Goal: Task Accomplishment & Management: Manage account settings

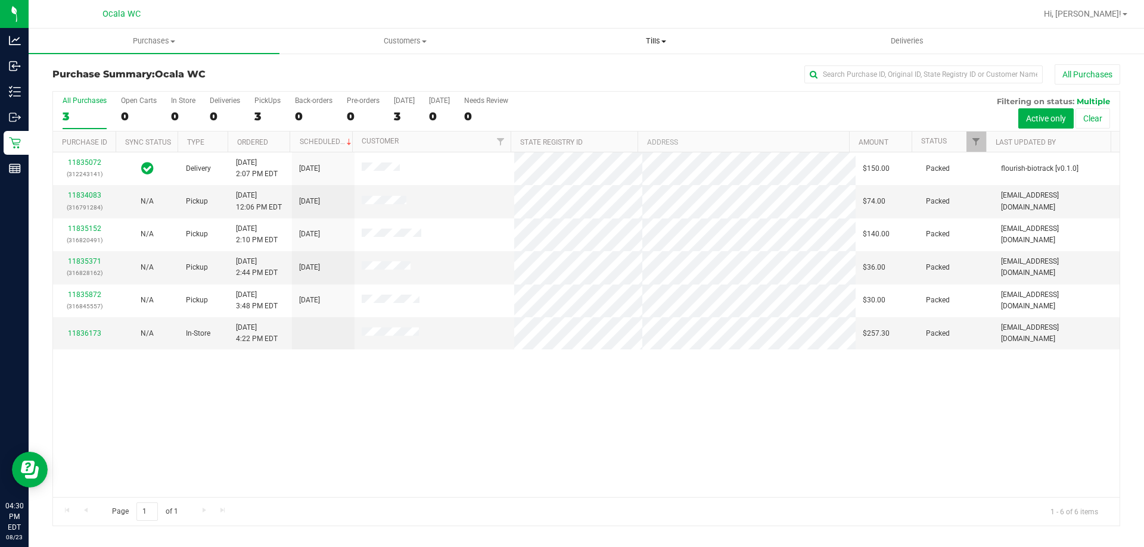
click at [658, 39] on span "Tills" at bounding box center [656, 41] width 250 height 11
click at [593, 72] on span "Manage tills" at bounding box center [570, 72] width 80 height 10
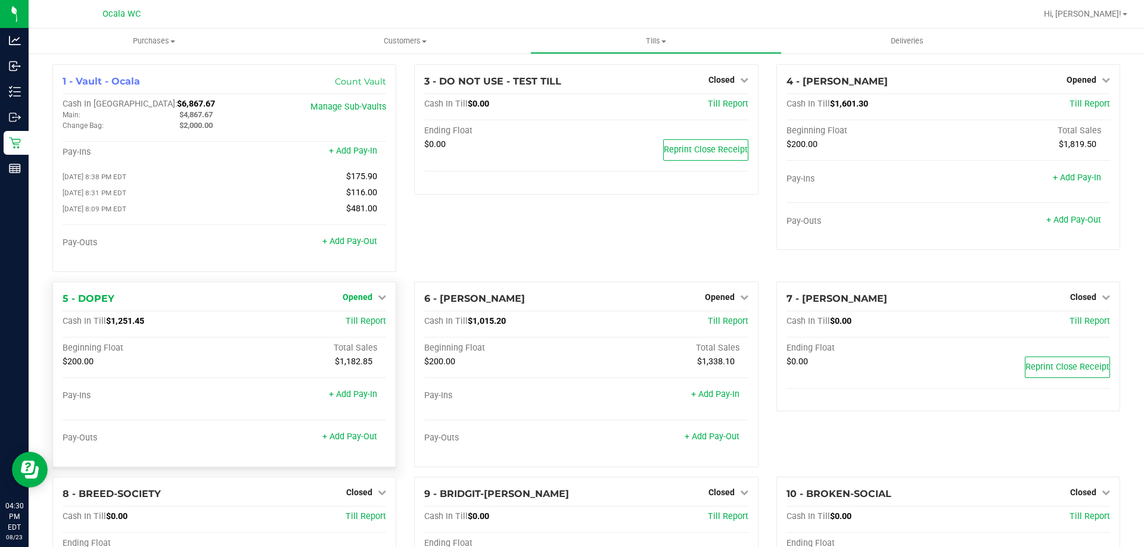
click at [359, 300] on span "Opened" at bounding box center [357, 297] width 30 height 10
click at [354, 325] on link "Close Till" at bounding box center [359, 322] width 32 height 10
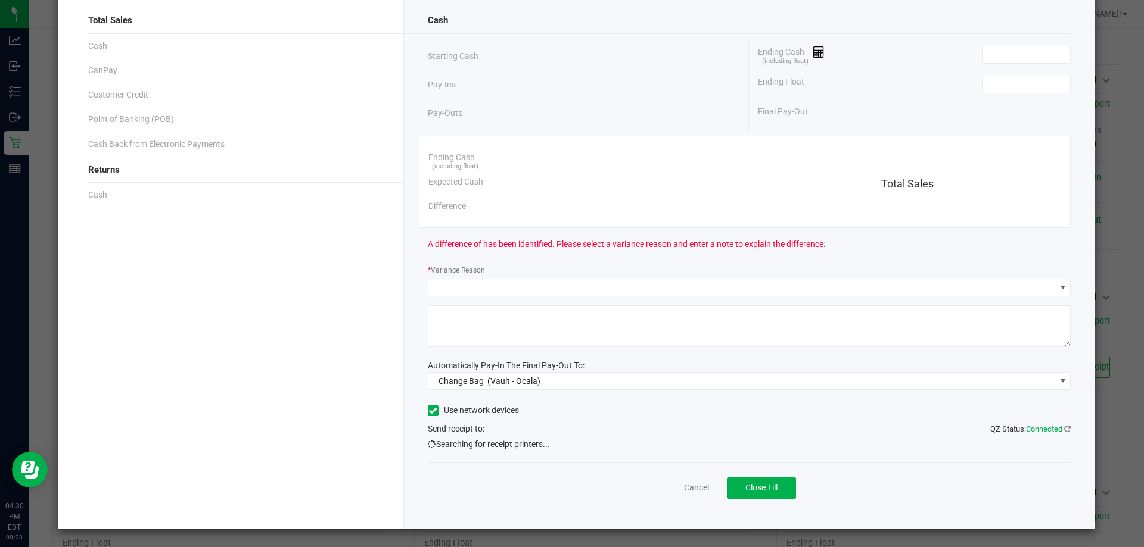
scroll to position [64, 0]
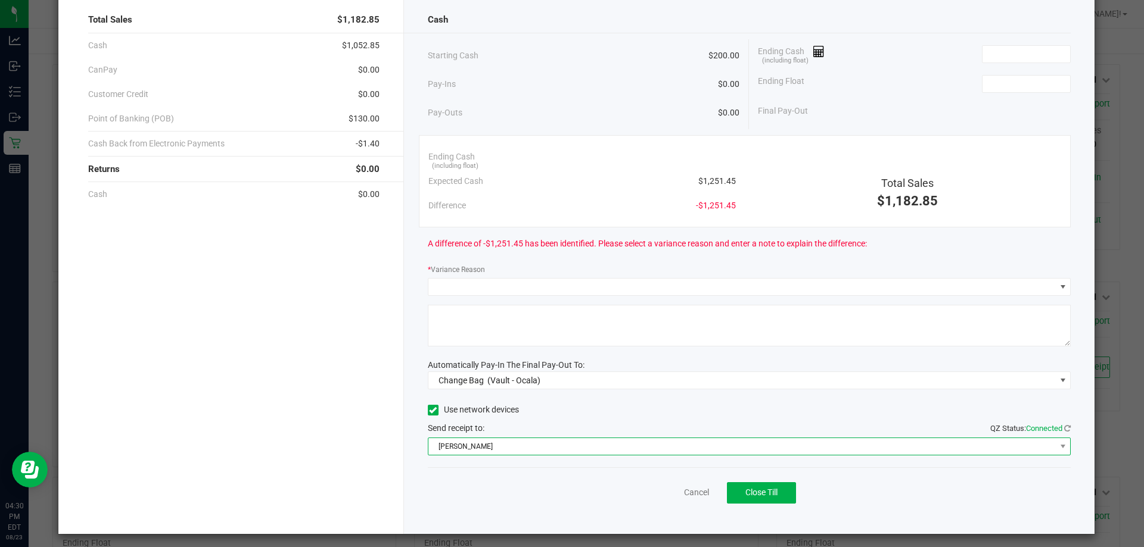
click at [448, 448] on span "[PERSON_NAME]" at bounding box center [741, 446] width 627 height 17
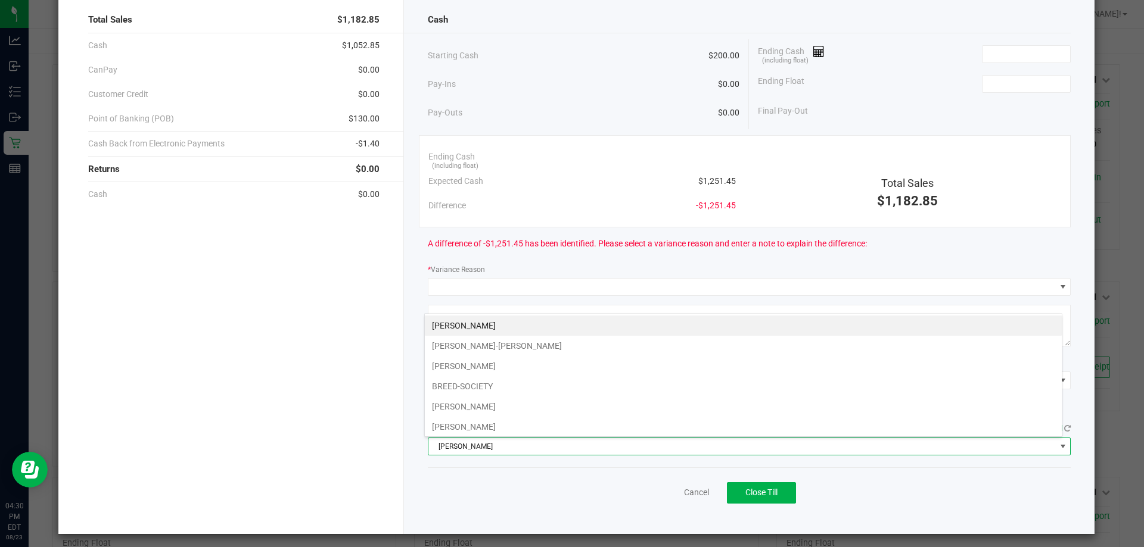
scroll to position [18, 637]
click at [1058, 447] on span at bounding box center [1063, 447] width 10 height 10
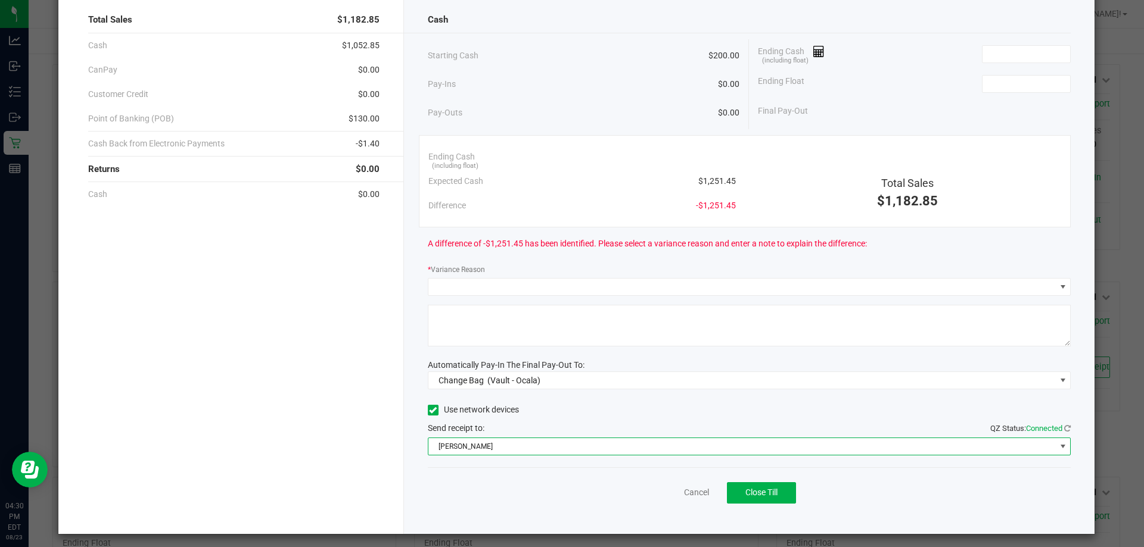
click at [1058, 446] on span at bounding box center [1063, 447] width 10 height 10
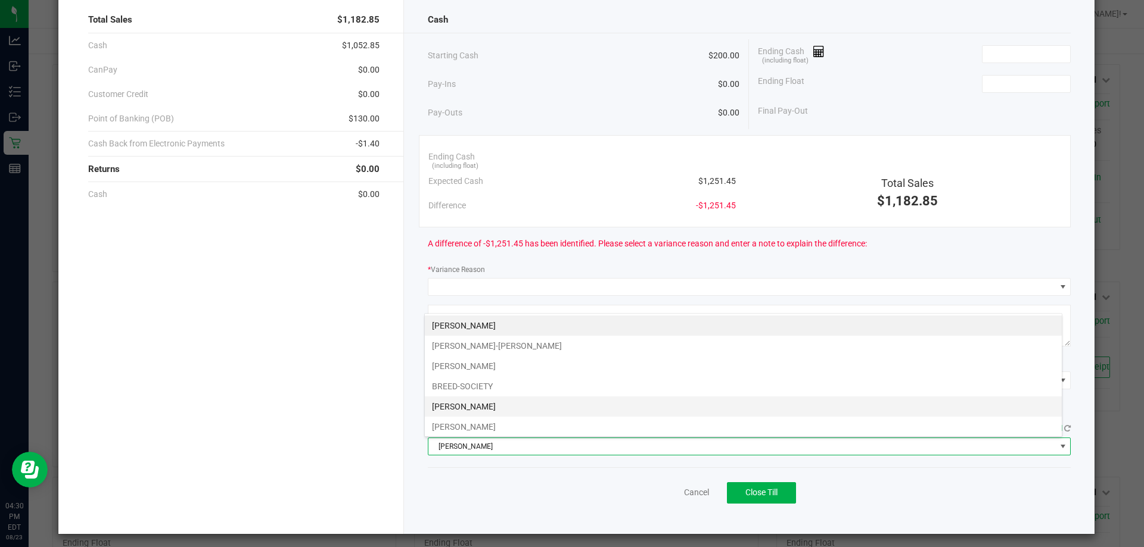
click at [472, 410] on li "[PERSON_NAME]" at bounding box center [743, 407] width 637 height 20
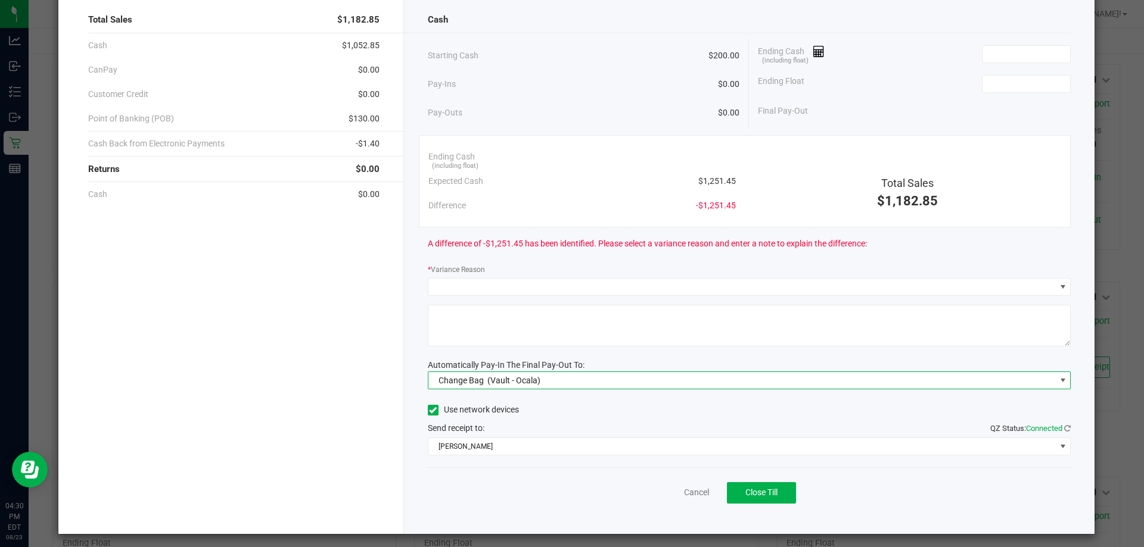
click at [1058, 381] on span at bounding box center [1063, 381] width 10 height 10
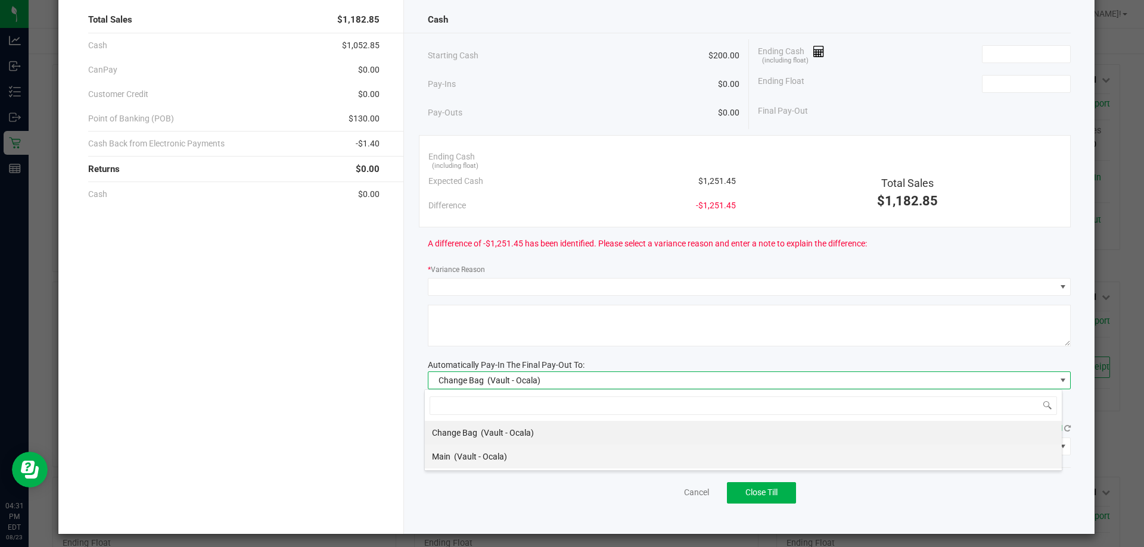
click at [460, 461] on span "(Vault - Ocala)" at bounding box center [480, 457] width 53 height 10
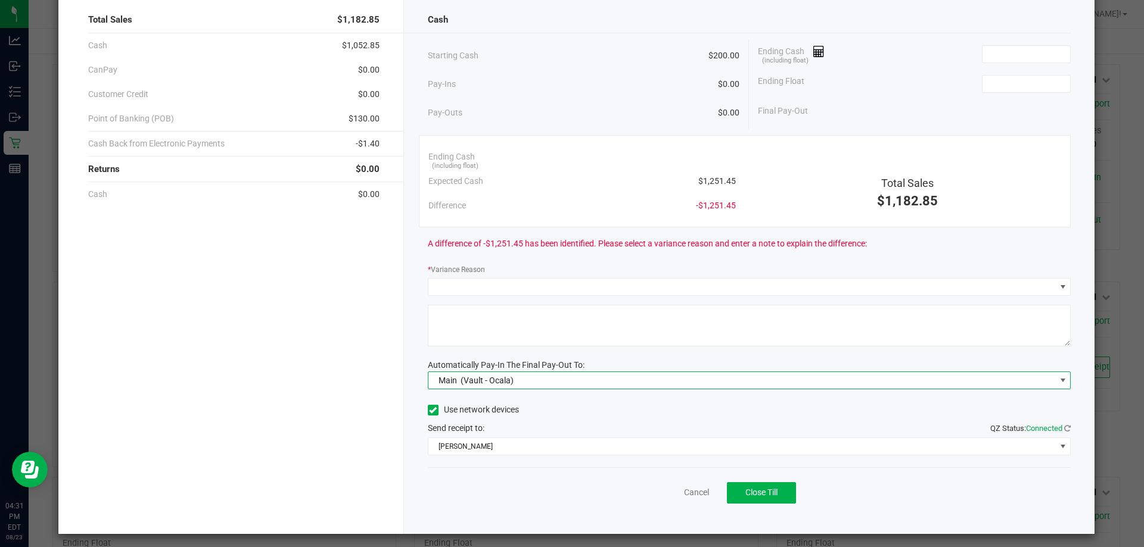
click at [638, 342] on textarea at bounding box center [749, 326] width 643 height 42
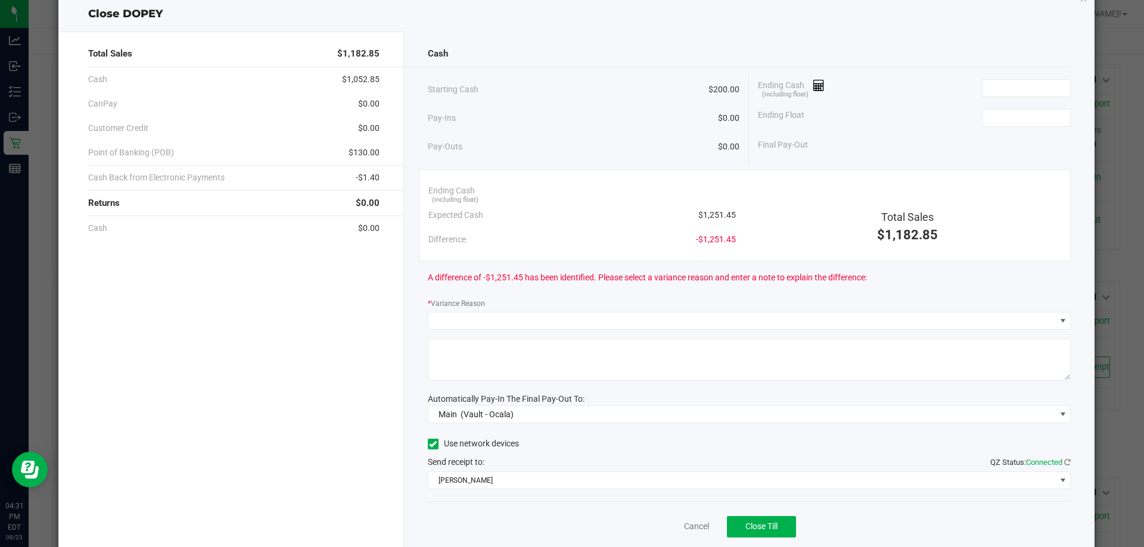
scroll to position [0, 0]
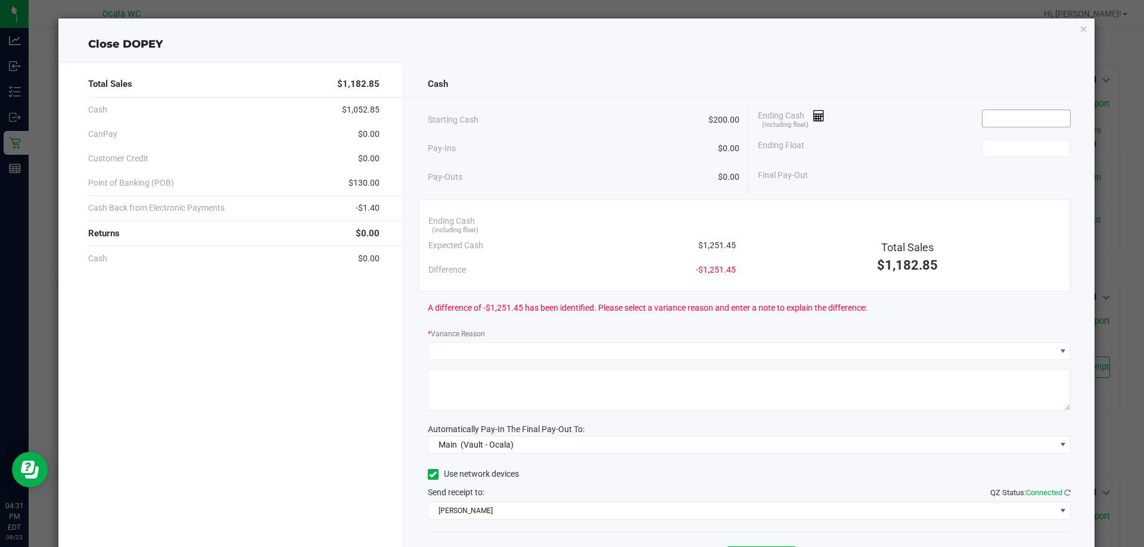
click at [984, 120] on input at bounding box center [1026, 118] width 88 height 17
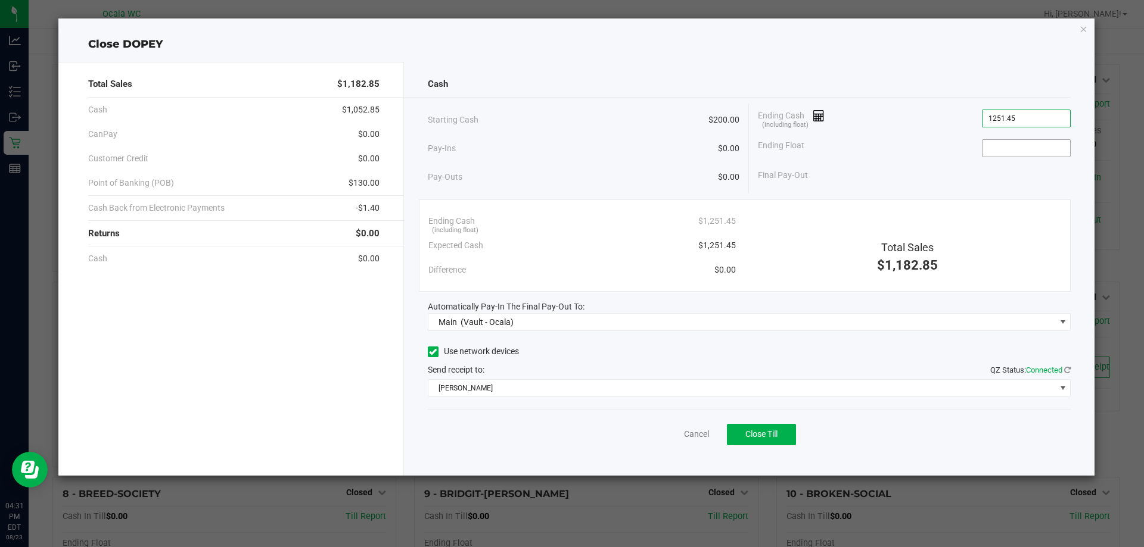
type input "$1,251.45"
click at [1004, 152] on input at bounding box center [1026, 148] width 88 height 17
type input "$200.00"
click at [900, 186] on div "Final Pay-Out $1,051.45" at bounding box center [914, 175] width 313 height 24
click at [773, 428] on button "Close Till" at bounding box center [761, 434] width 69 height 21
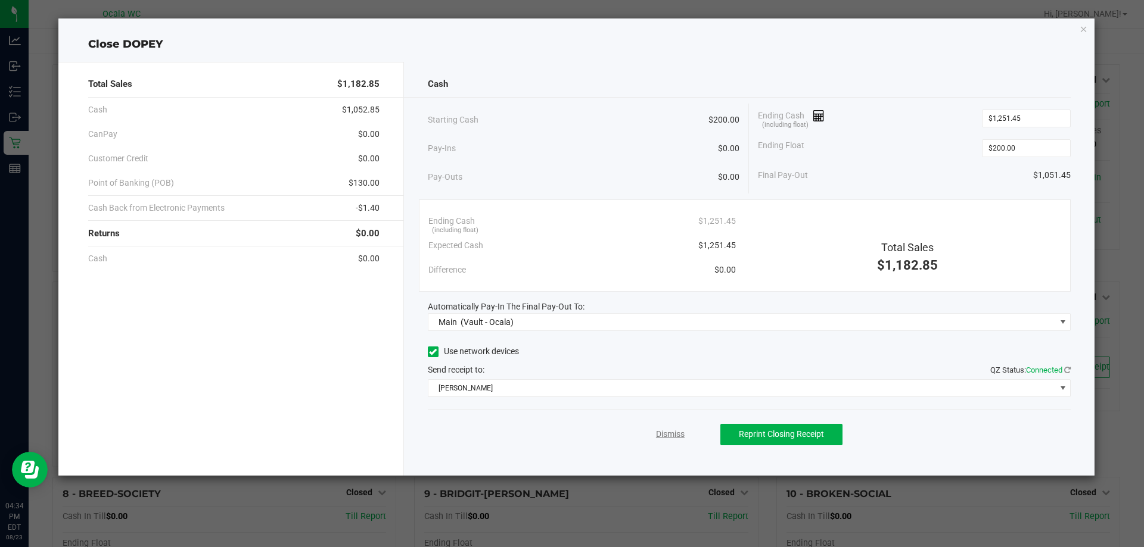
click at [682, 431] on link "Dismiss" at bounding box center [670, 434] width 29 height 13
